Goal: Navigation & Orientation: Find specific page/section

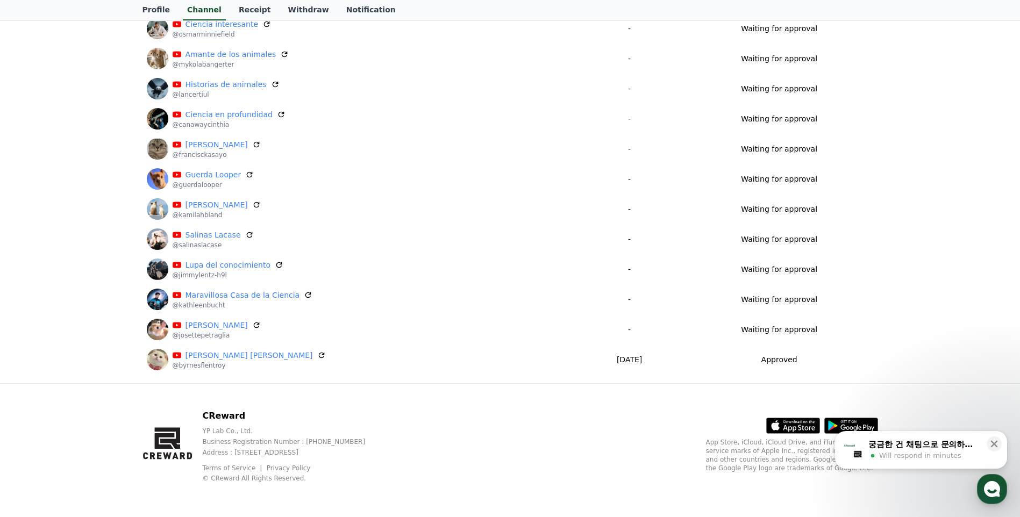
click at [964, 452] on div "Will respond in minutes" at bounding box center [924, 456] width 112 height 10
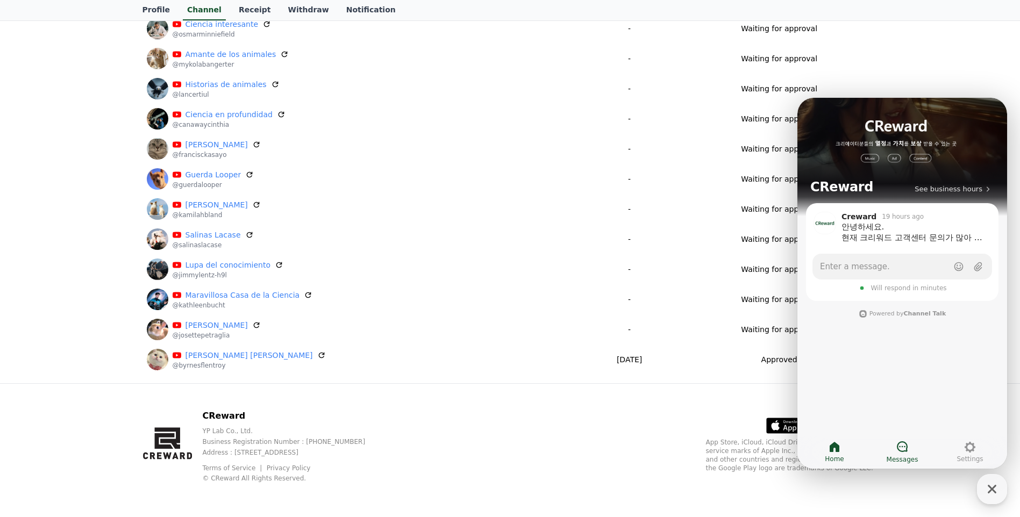
click at [905, 448] on icon at bounding box center [902, 446] width 13 height 13
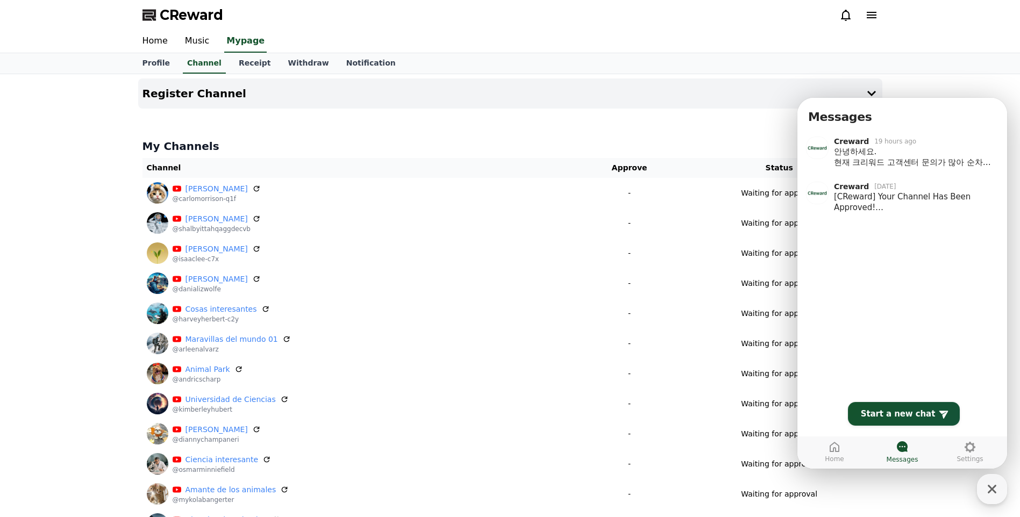
click at [981, 35] on div "Home Music Mypage" at bounding box center [510, 41] width 1020 height 23
click at [927, 489] on div "Register Channel My Channels Channel Approve Status [PERSON_NAME] @carlomorriso…" at bounding box center [510, 446] width 1020 height 745
click at [930, 489] on div "Register Channel My Channels Channel Approve Status [PERSON_NAME] @carlomorriso…" at bounding box center [510, 446] width 1020 height 745
click at [987, 496] on icon "button" at bounding box center [991, 489] width 19 height 19
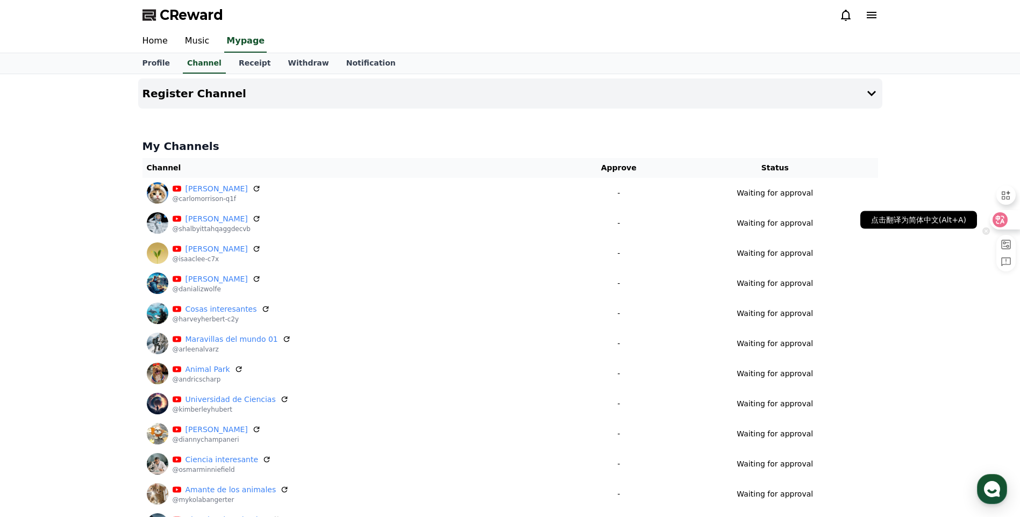
click at [1000, 220] on icon at bounding box center [1000, 220] width 11 height 11
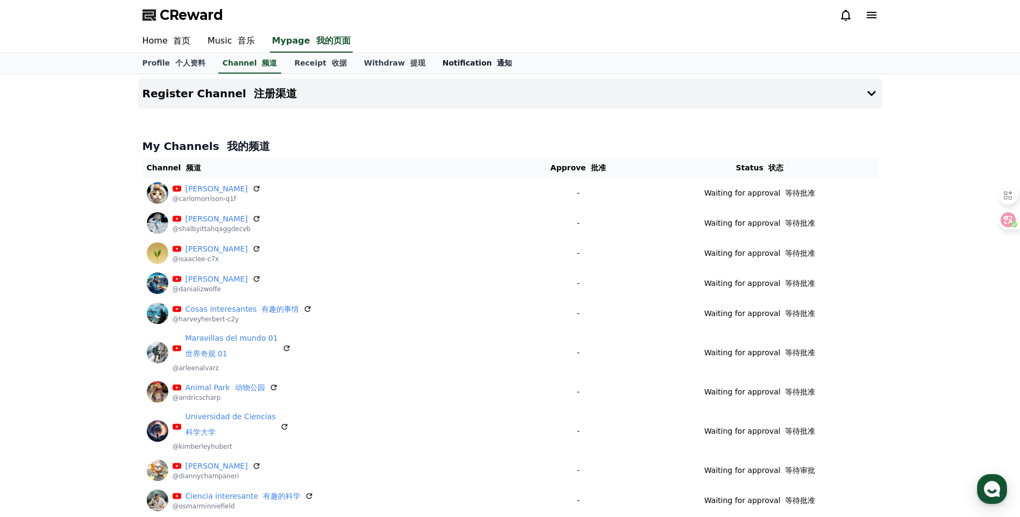
click at [451, 65] on link "Notification 通知" at bounding box center [477, 63] width 87 height 20
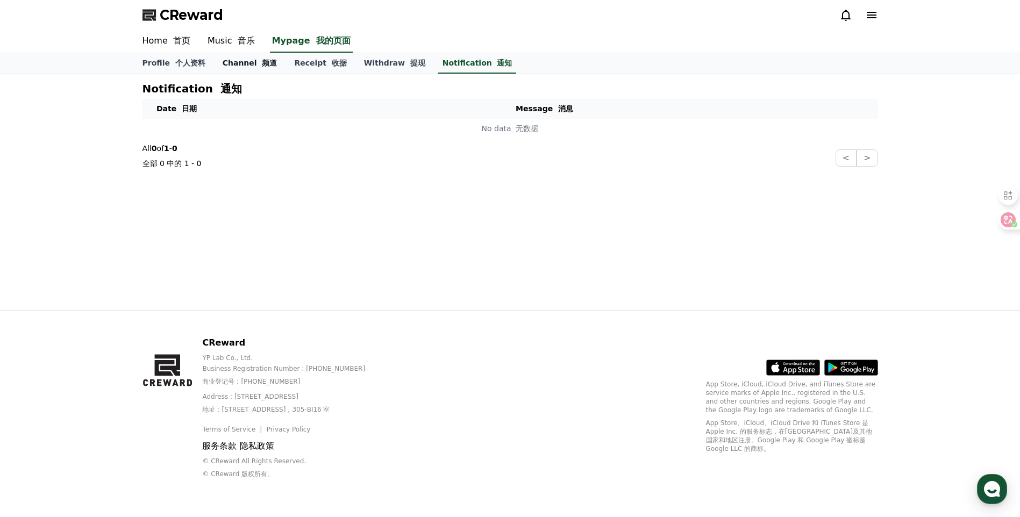
click at [257, 70] on link "Channel 频道" at bounding box center [250, 63] width 72 height 20
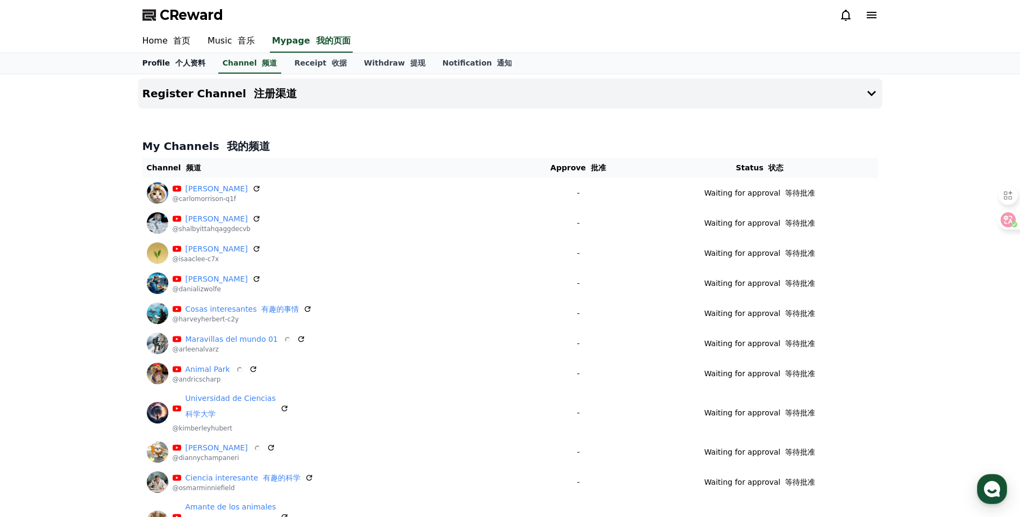
click at [170, 54] on link "Profile 个人资料" at bounding box center [174, 63] width 80 height 20
select select "**********"
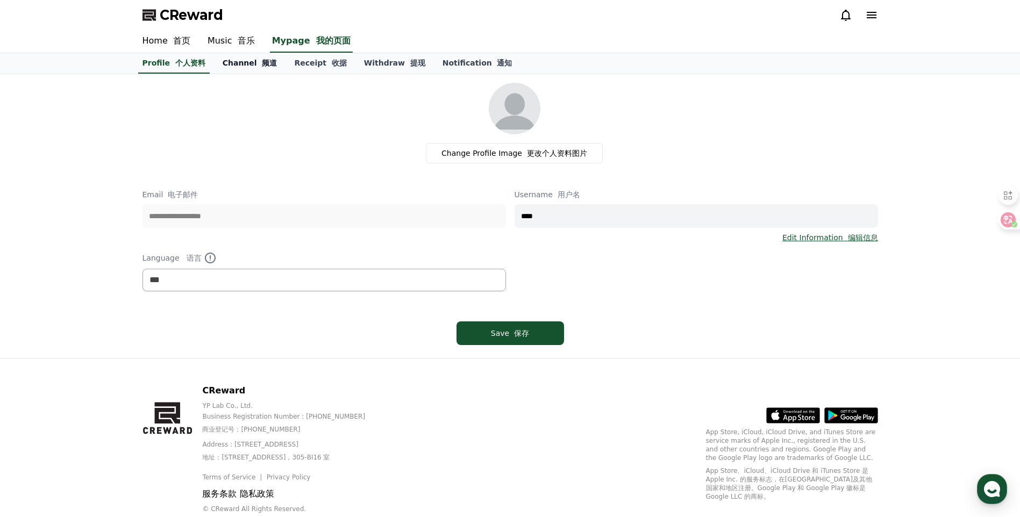
click at [229, 66] on link "Channel 频道" at bounding box center [250, 63] width 72 height 20
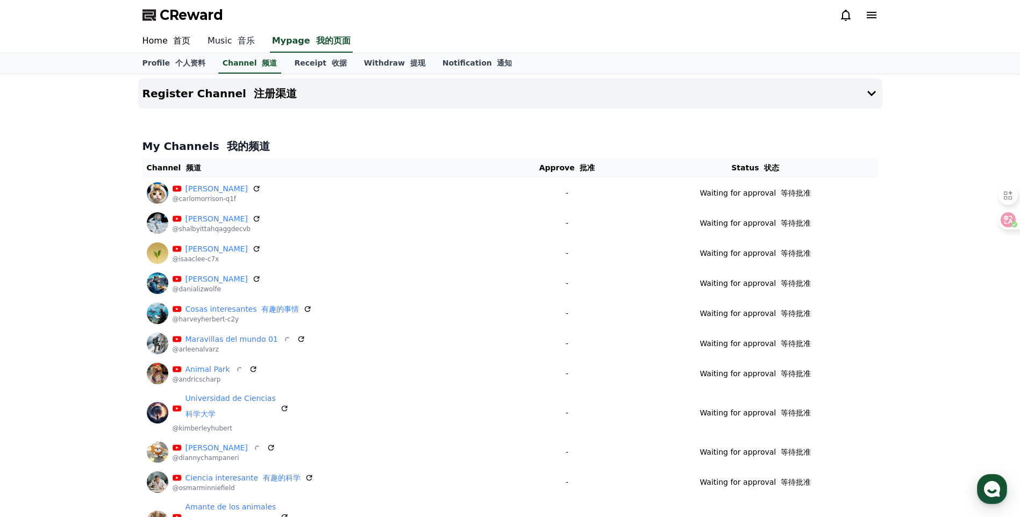
click at [245, 41] on font "音乐" at bounding box center [246, 40] width 17 height 10
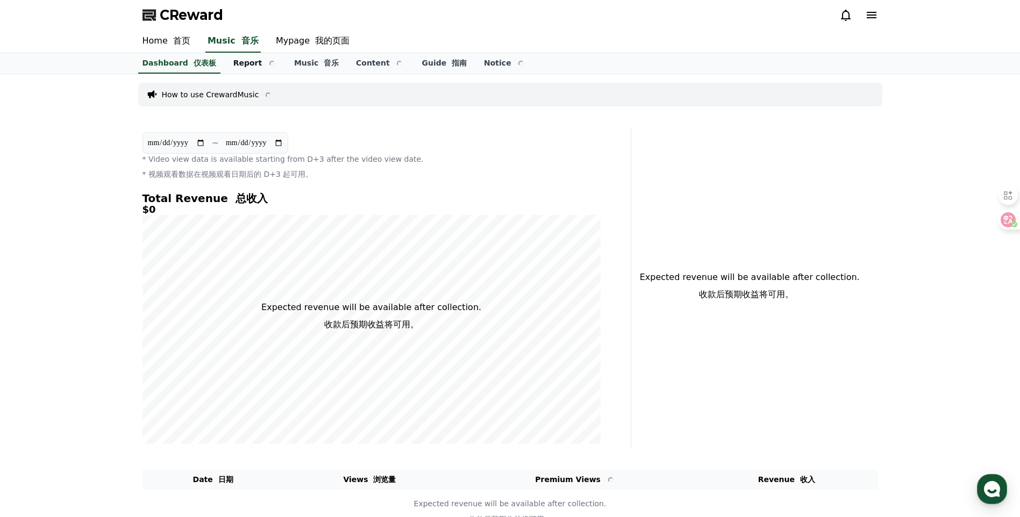
click at [240, 63] on link "Report" at bounding box center [255, 63] width 61 height 20
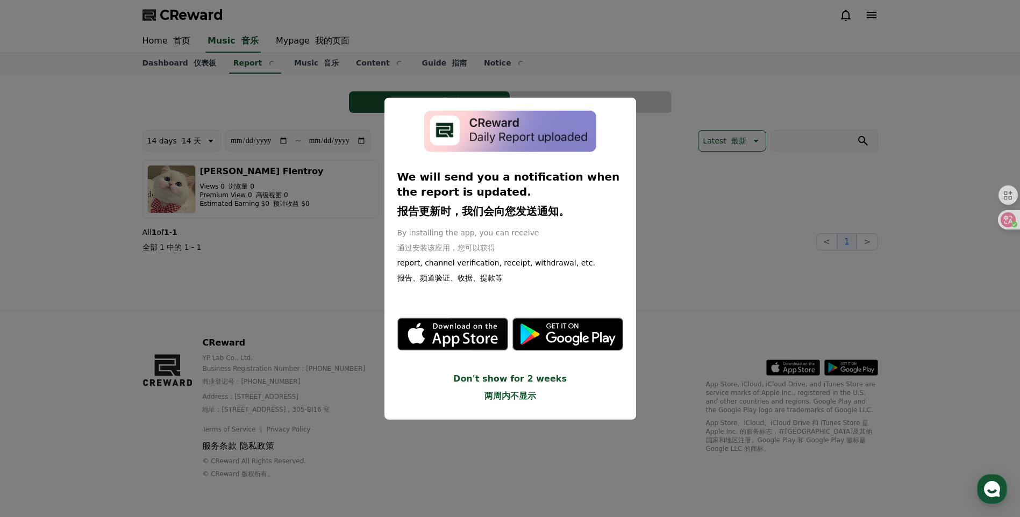
click at [351, 352] on button "close modal" at bounding box center [510, 258] width 1020 height 517
